Goal: Transaction & Acquisition: Purchase product/service

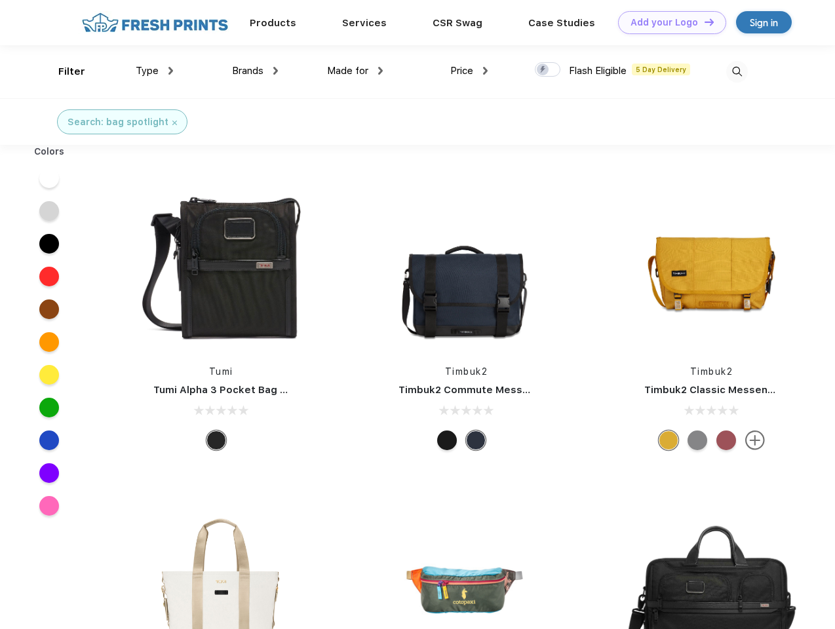
click at [667, 22] on link "Add your Logo Design Tool" at bounding box center [672, 22] width 108 height 23
click at [0, 0] on div "Design Tool" at bounding box center [0, 0] width 0 height 0
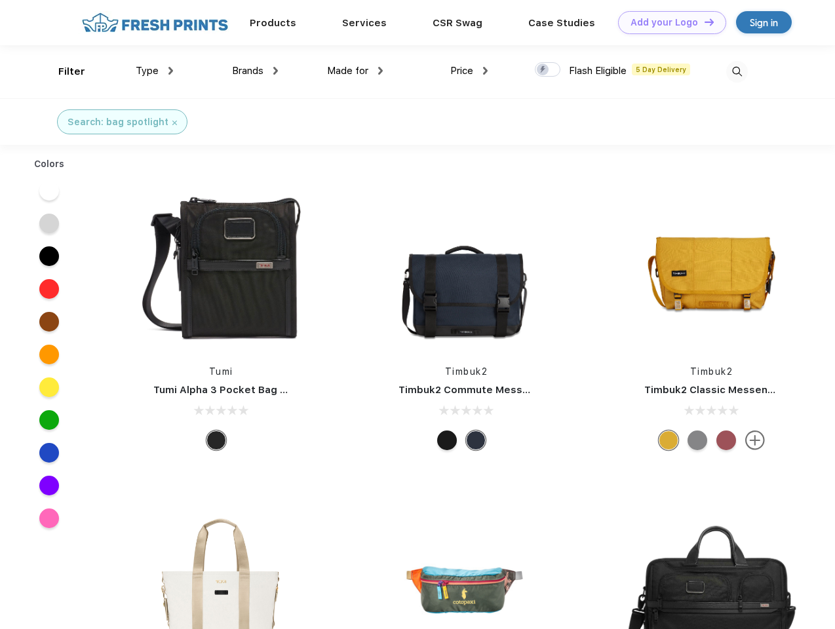
click at [703, 22] on link "Add your Logo Design Tool" at bounding box center [672, 22] width 108 height 23
click at [63, 71] on div "Filter" at bounding box center [71, 71] width 27 height 15
click at [155, 71] on span "Type" at bounding box center [147, 71] width 23 height 12
click at [255, 71] on span "Brands" at bounding box center [247, 71] width 31 height 12
click at [355, 71] on span "Made for" at bounding box center [347, 71] width 41 height 12
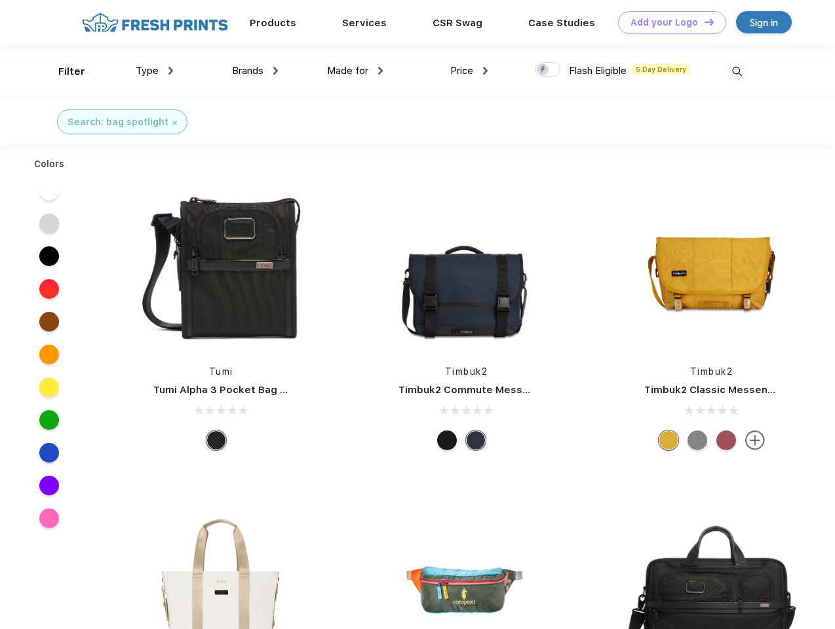
click at [469, 71] on span "Price" at bounding box center [461, 71] width 23 height 12
click at [548, 70] on div at bounding box center [548, 69] width 26 height 14
click at [543, 70] on input "checkbox" at bounding box center [539, 66] width 9 height 9
click at [736, 71] on img at bounding box center [737, 72] width 22 height 22
